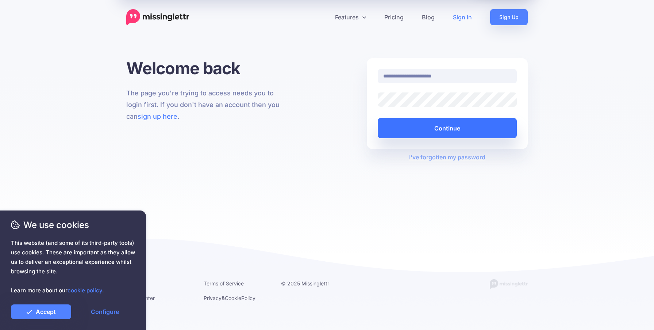
click at [496, 127] on button "Continue" at bounding box center [447, 128] width 139 height 20
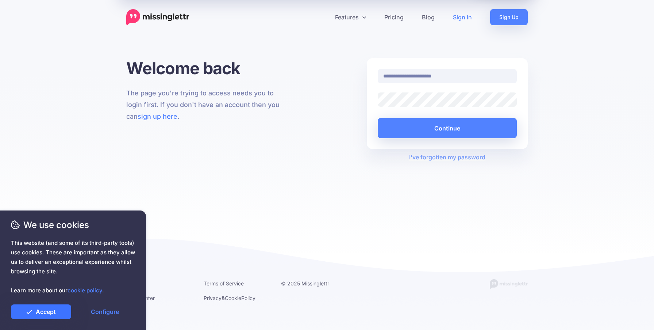
click at [50, 313] on link "Accept" at bounding box center [41, 311] width 60 height 15
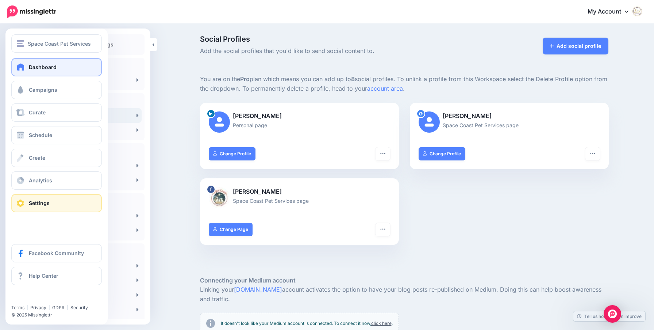
click at [38, 68] on span "Dashboard" at bounding box center [43, 67] width 28 height 6
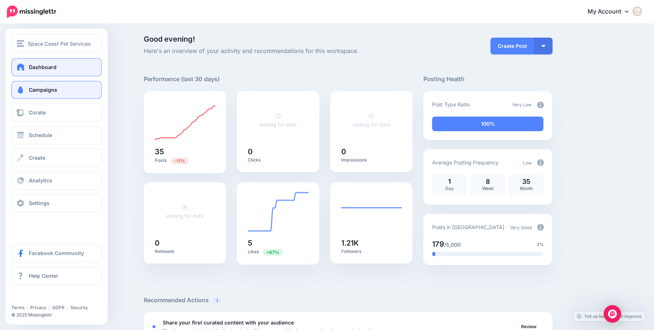
click at [32, 87] on span "Campaigns" at bounding box center [43, 89] width 28 height 6
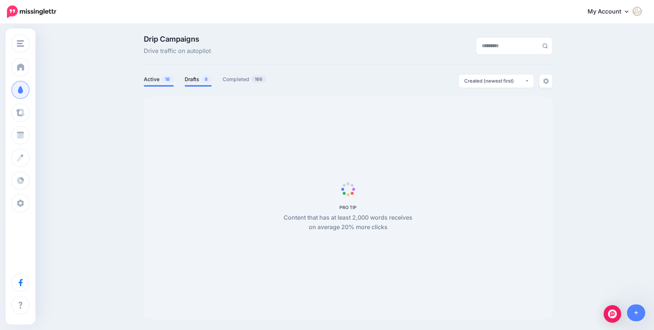
click at [191, 80] on link "Drafts 8" at bounding box center [198, 79] width 27 height 9
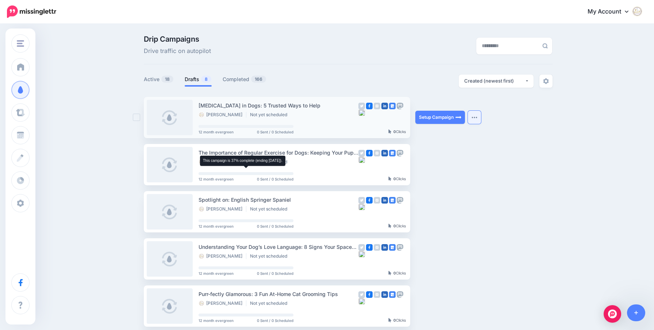
click at [477, 118] on img "button" at bounding box center [474, 117] width 6 height 2
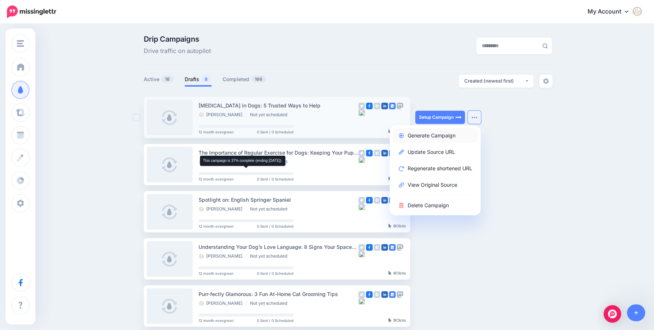
click at [450, 135] on link "Generate Campaign" at bounding box center [435, 135] width 85 height 14
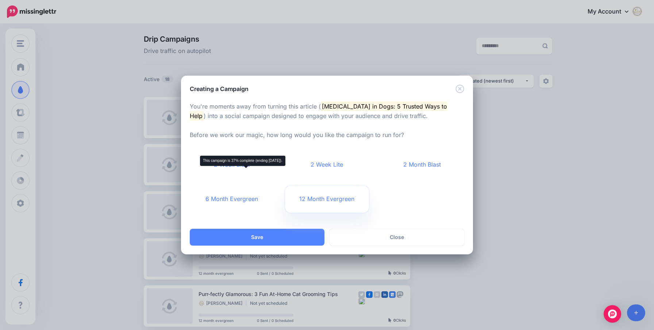
click at [337, 199] on link "12 Month Evergreen" at bounding box center [327, 198] width 84 height 27
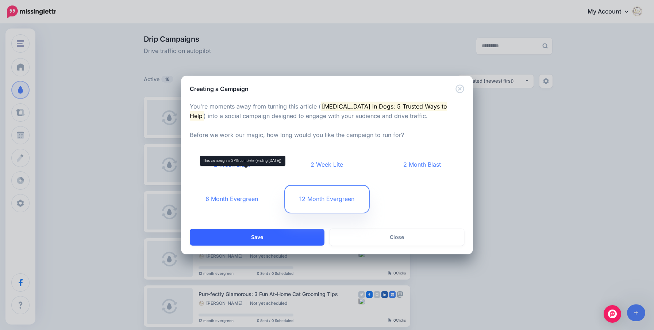
click at [268, 239] on button "Save" at bounding box center [257, 236] width 135 height 17
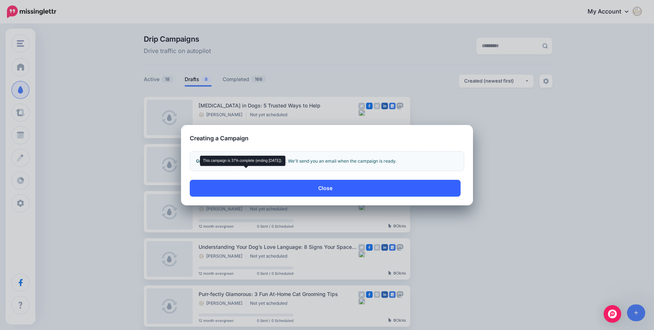
click at [353, 187] on button "Close" at bounding box center [325, 188] width 271 height 17
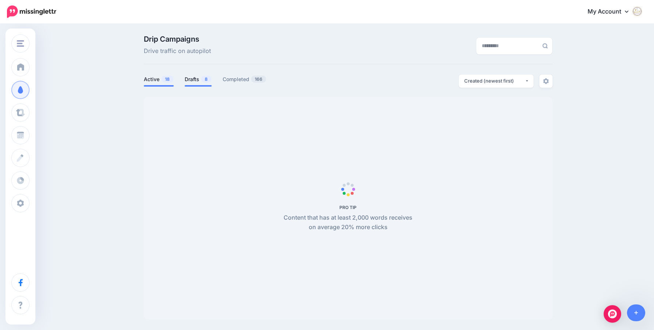
click at [194, 78] on link "Drafts 8" at bounding box center [198, 79] width 27 height 9
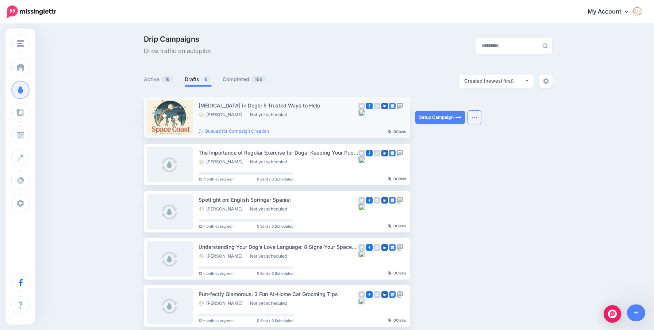
click at [470, 116] on button "button" at bounding box center [474, 117] width 13 height 13
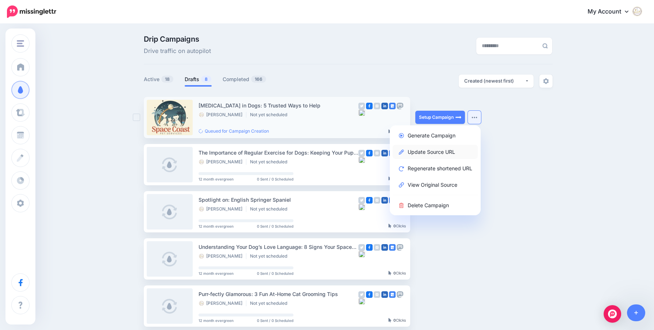
click at [442, 154] on link "Update Source URL" at bounding box center [435, 152] width 85 height 14
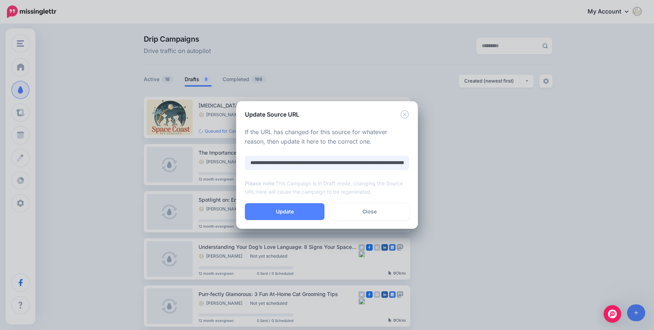
click at [384, 164] on input "**********" at bounding box center [327, 162] width 164 height 14
click at [350, 160] on input "**********" at bounding box center [327, 162] width 164 height 14
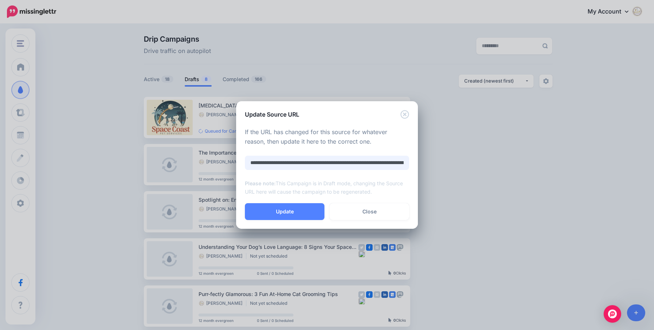
click at [350, 160] on input "**********" at bounding box center [327, 162] width 164 height 14
paste input "text"
type input "**********"
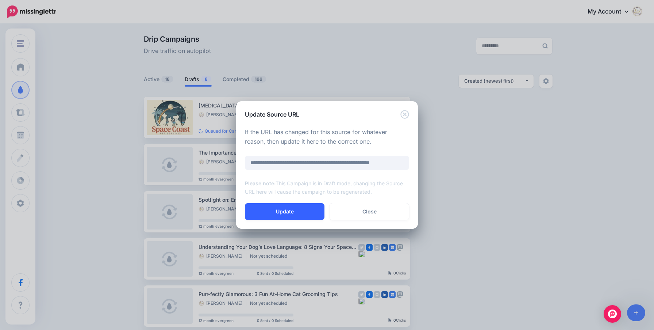
click at [296, 209] on button "Update" at bounding box center [285, 211] width 80 height 17
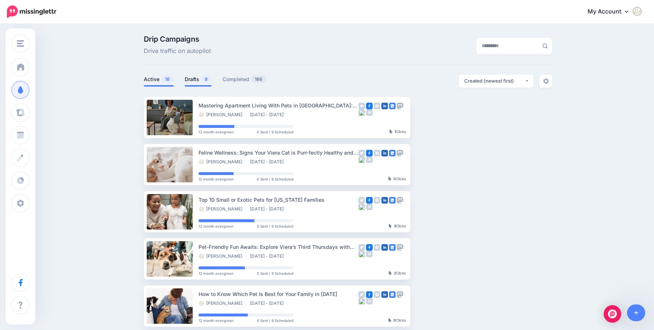
click at [191, 80] on link "Drafts 8" at bounding box center [198, 79] width 27 height 9
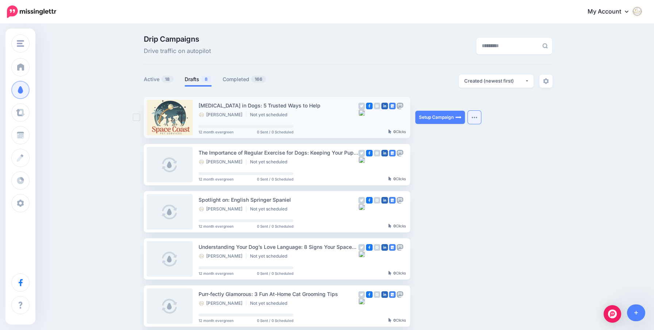
click at [474, 117] on img "button" at bounding box center [474, 117] width 6 height 2
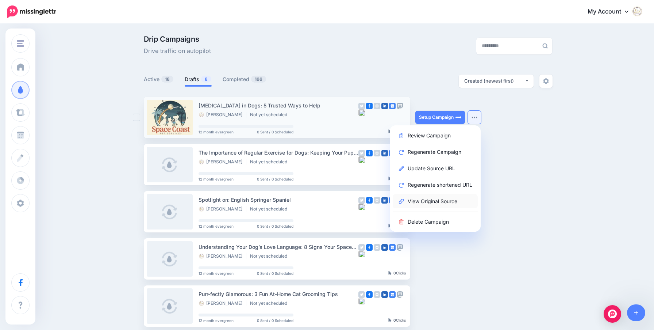
click at [457, 202] on link "View Original Source" at bounding box center [435, 201] width 85 height 14
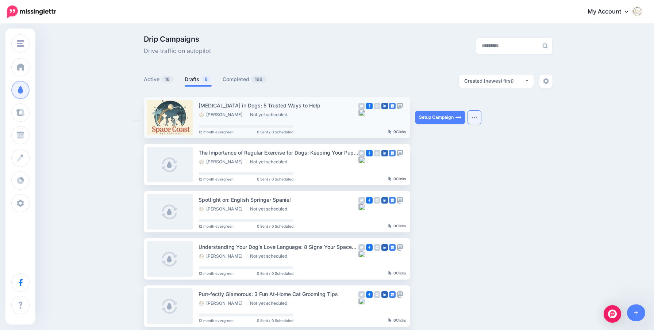
click at [472, 119] on button "button" at bounding box center [474, 117] width 13 height 13
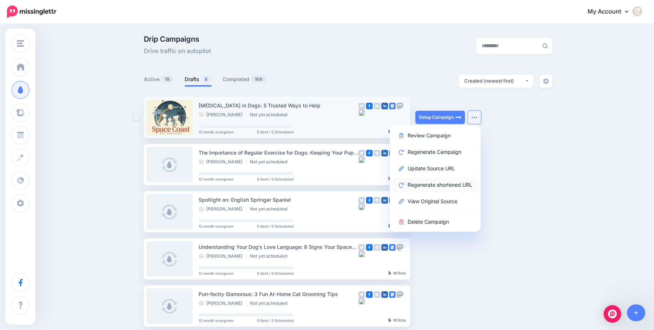
click at [434, 185] on link "Regenerate shortened URL" at bounding box center [435, 184] width 85 height 14
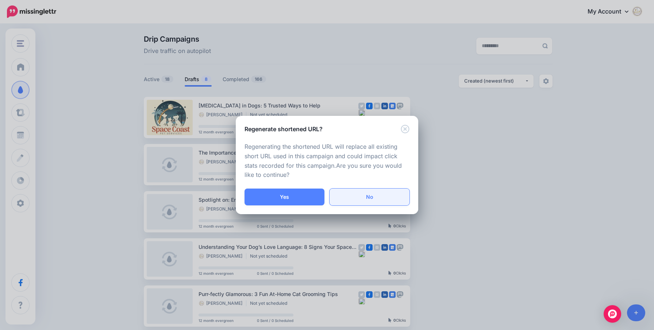
click at [355, 200] on link "No" at bounding box center [370, 196] width 80 height 17
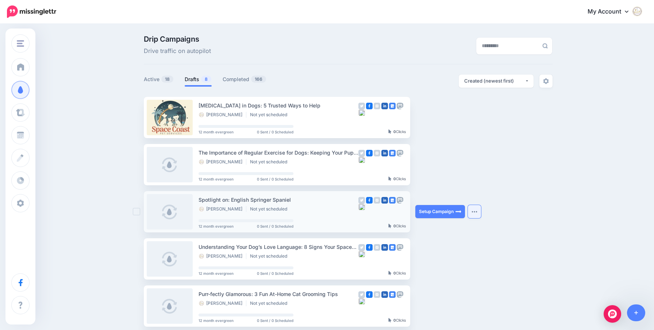
click at [473, 214] on button "button" at bounding box center [474, 211] width 13 height 13
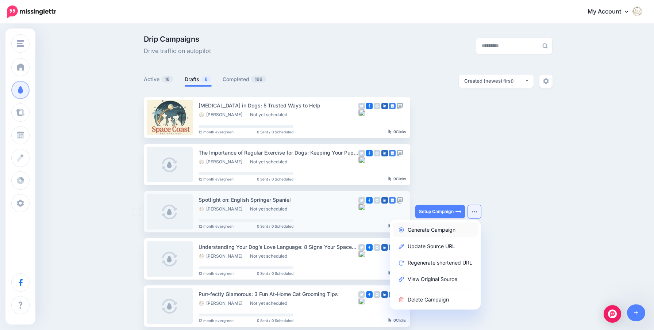
click at [443, 232] on link "Generate Campaign" at bounding box center [435, 229] width 85 height 14
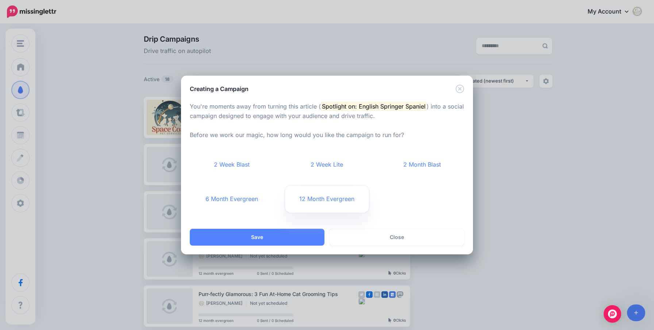
click at [338, 193] on link "12 Month Evergreen" at bounding box center [327, 198] width 84 height 27
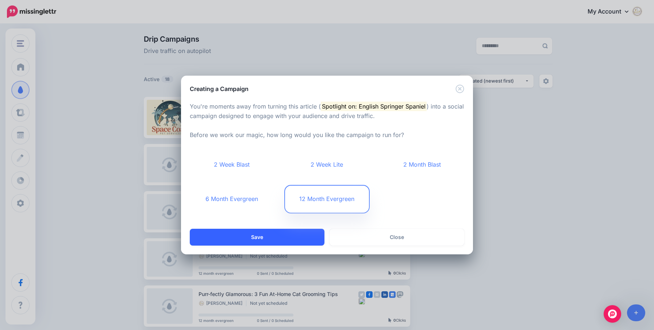
click at [288, 233] on button "Save" at bounding box center [257, 236] width 135 height 17
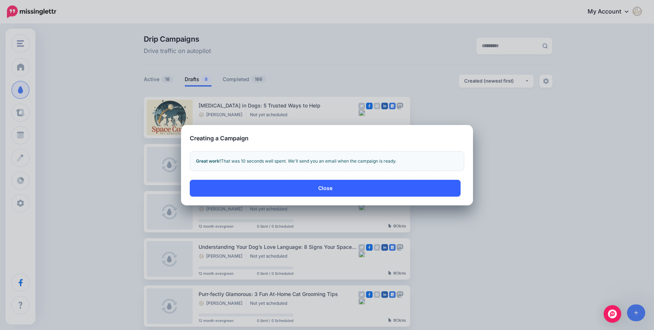
click at [331, 188] on button "Close" at bounding box center [325, 188] width 271 height 17
